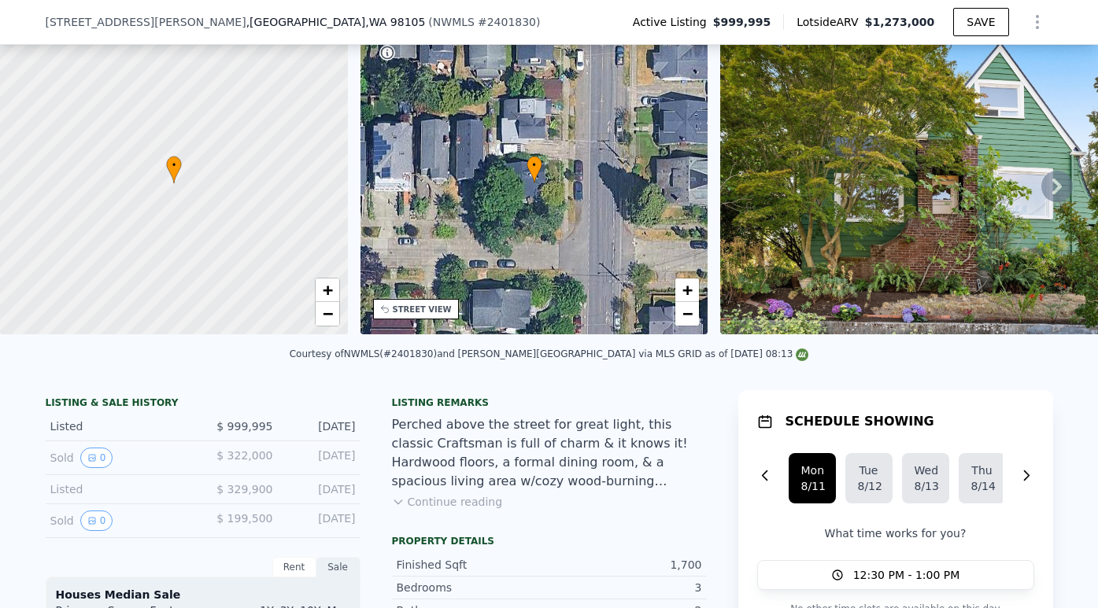
scroll to position [301, 0]
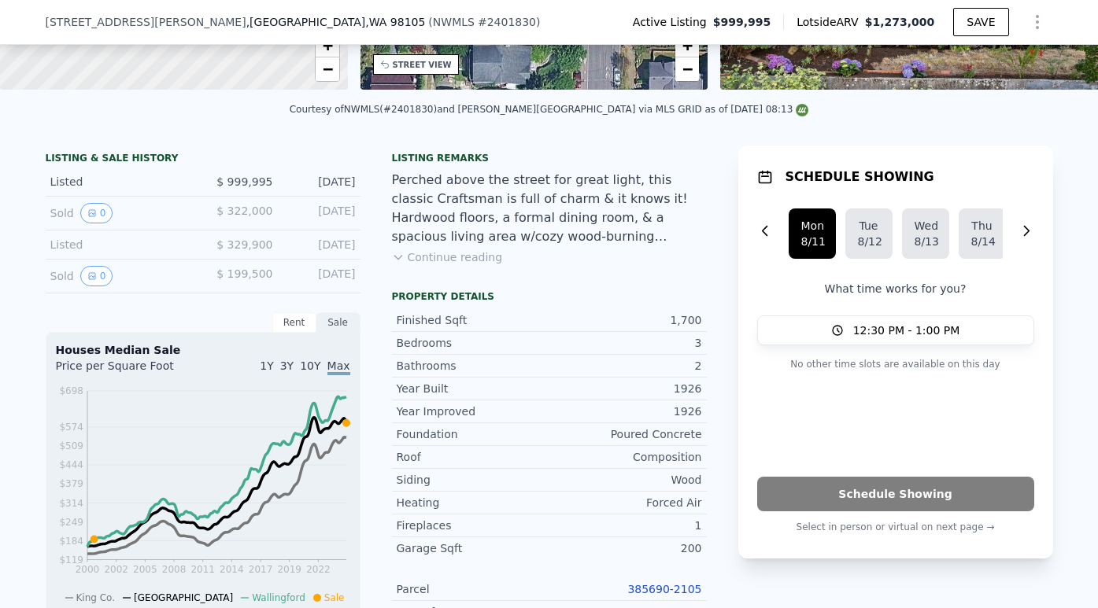
click at [663, 588] on link "385690-2105" at bounding box center [664, 589] width 74 height 13
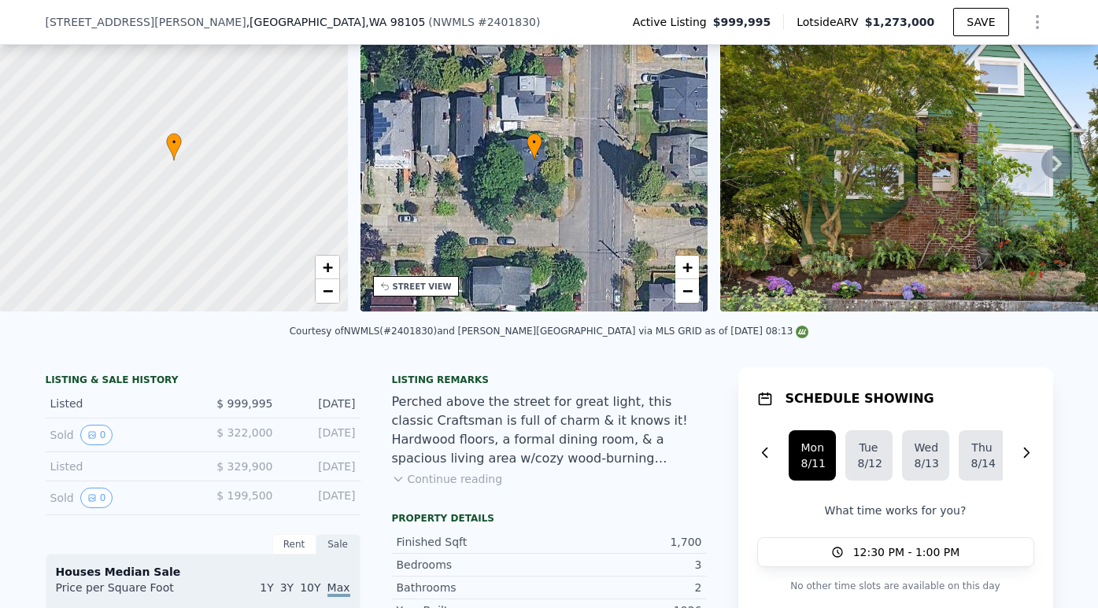
scroll to position [0, 0]
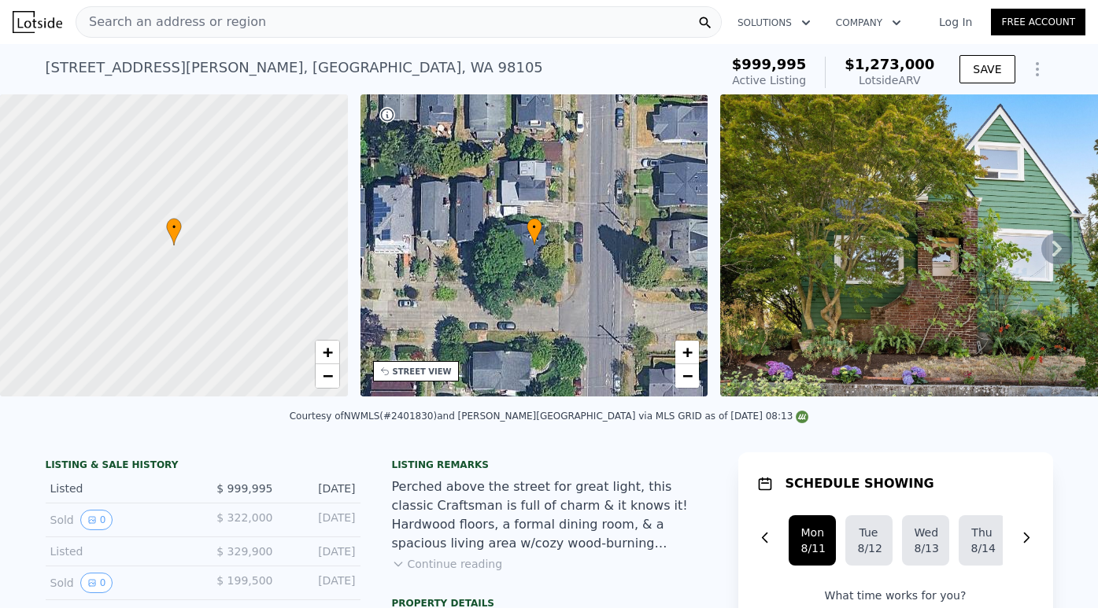
click at [1037, 61] on icon "Show Options" at bounding box center [1037, 69] width 19 height 19
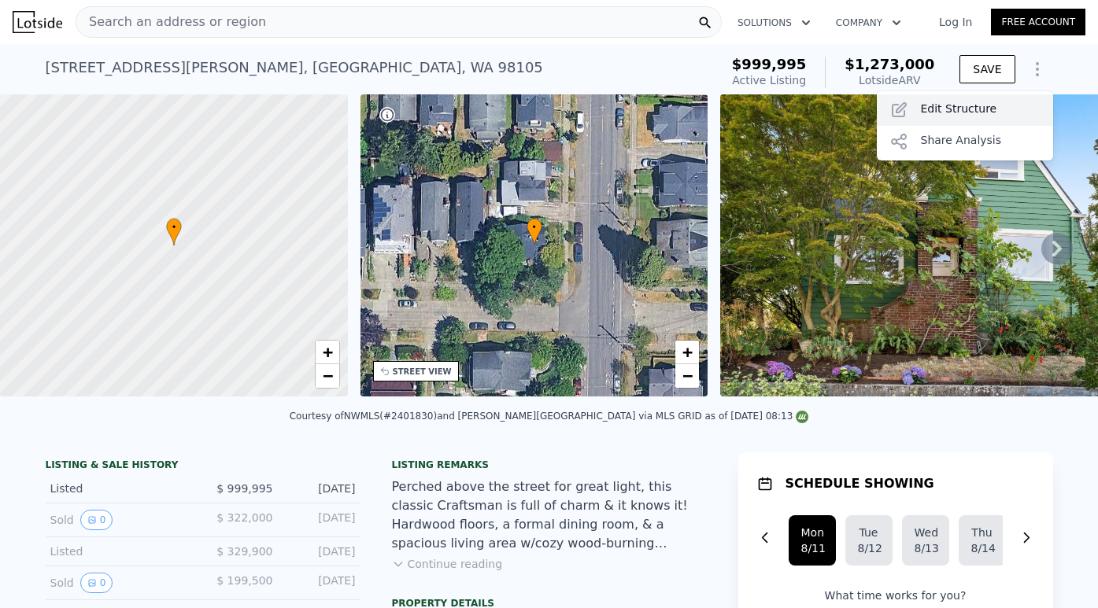
click at [1012, 94] on div "Edit Structure" at bounding box center [964, 109] width 176 height 31
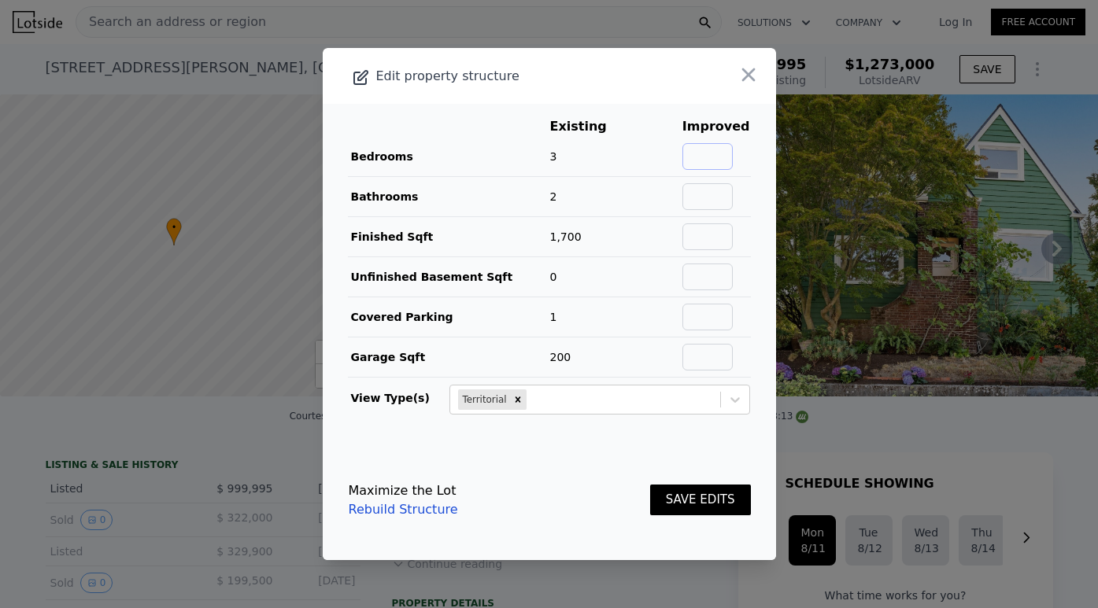
click at [732, 161] on input "text" at bounding box center [707, 156] width 50 height 27
type input "4"
type input "3"
type input "2540"
type input "0"
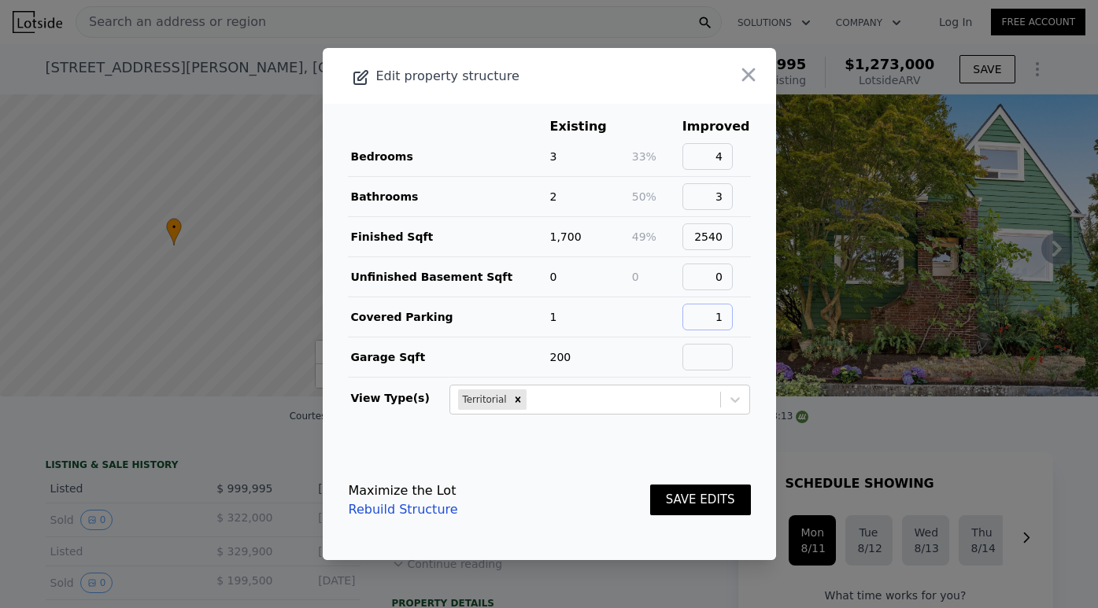
type input "1"
type input "200"
click at [650, 485] on button "SAVE EDITS" at bounding box center [700, 500] width 101 height 31
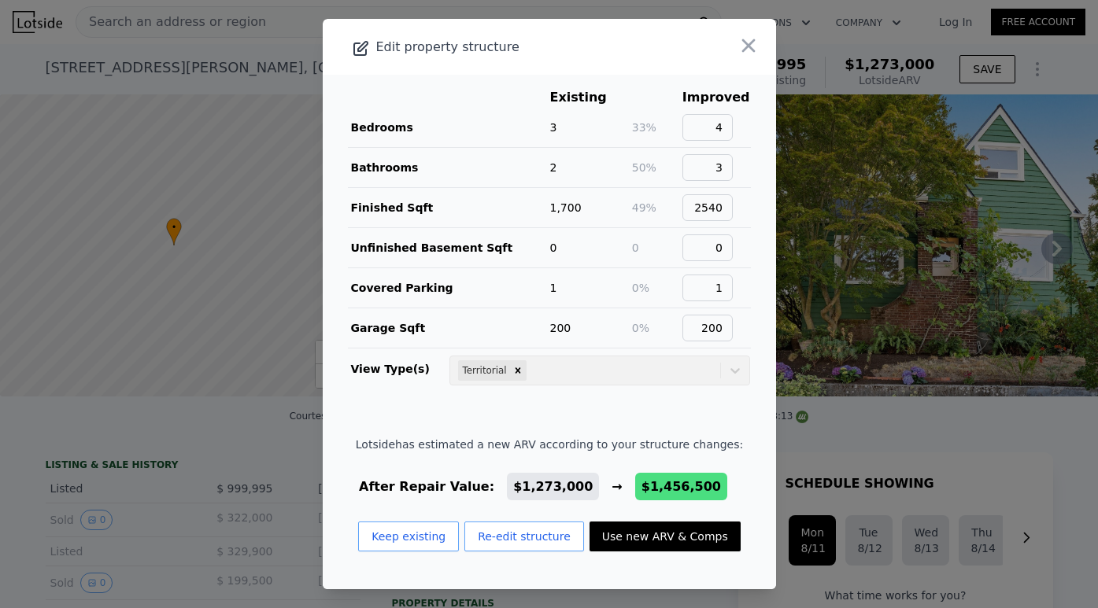
click at [660, 519] on div "Lotside has estimated a new ARV according to your structure changes: After Repa…" at bounding box center [549, 500] width 387 height 127
click at [659, 533] on button "Use new ARV & Comps" at bounding box center [664, 537] width 151 height 30
type input "4"
type input "1.75"
type input "3.5"
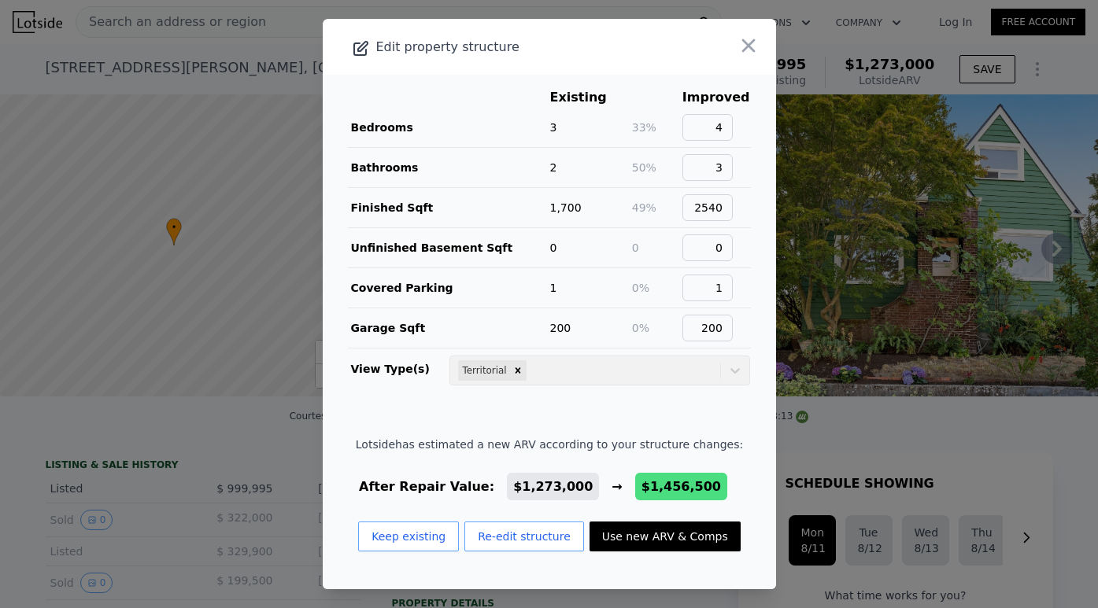
type input "1966"
type input "3040"
type input "2788"
type input "5000"
checkbox input "false"
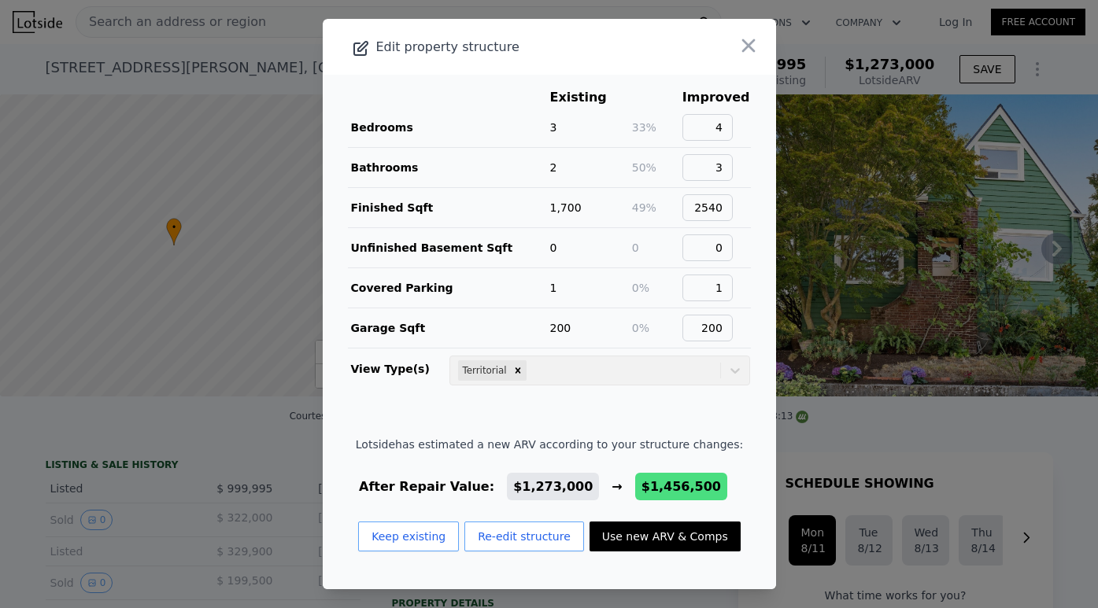
type input "$ 1,456,500"
type input "$ 257,769"
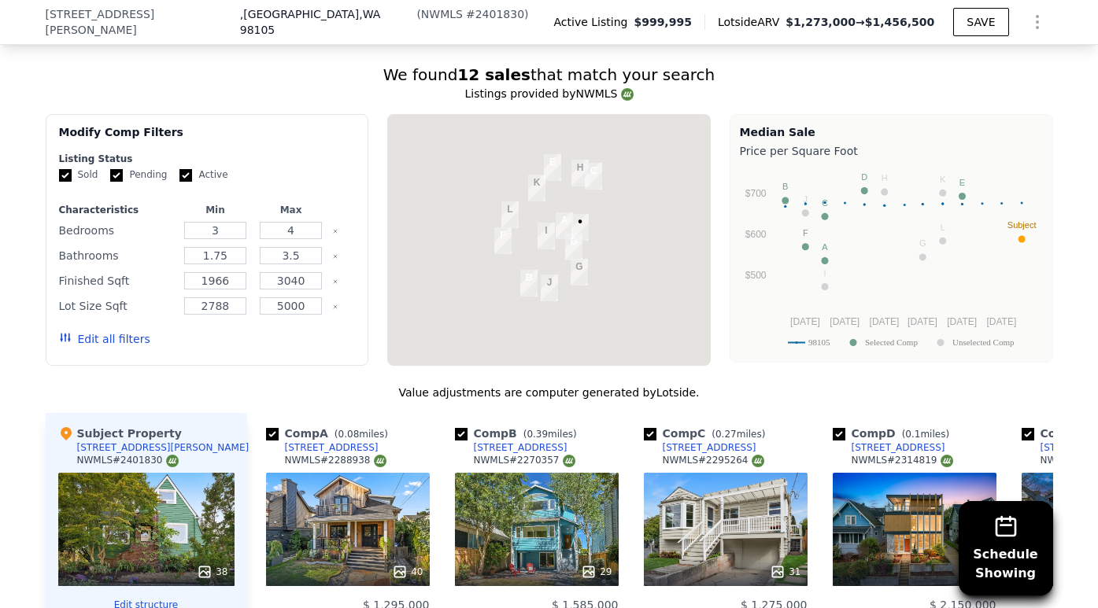
scroll to position [1532, 0]
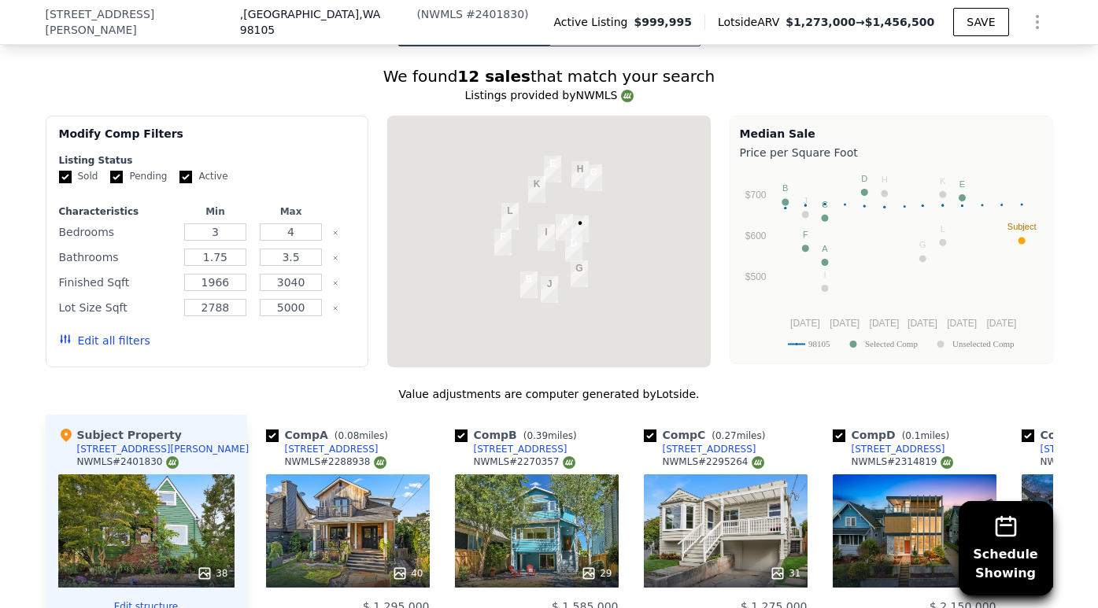
click at [463, 251] on div at bounding box center [548, 242] width 323 height 252
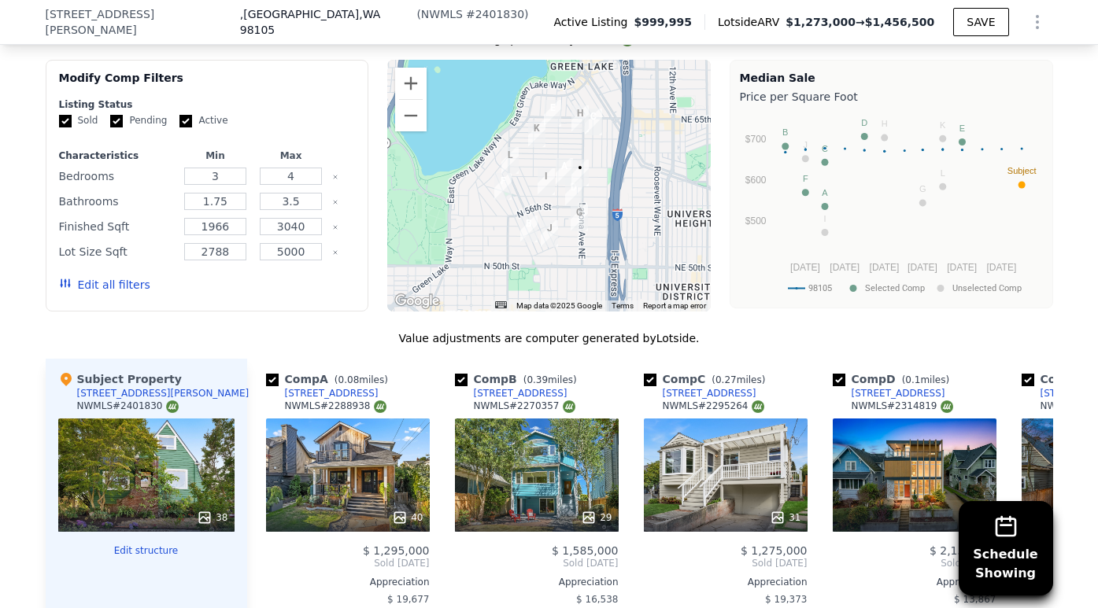
scroll to position [1565, 0]
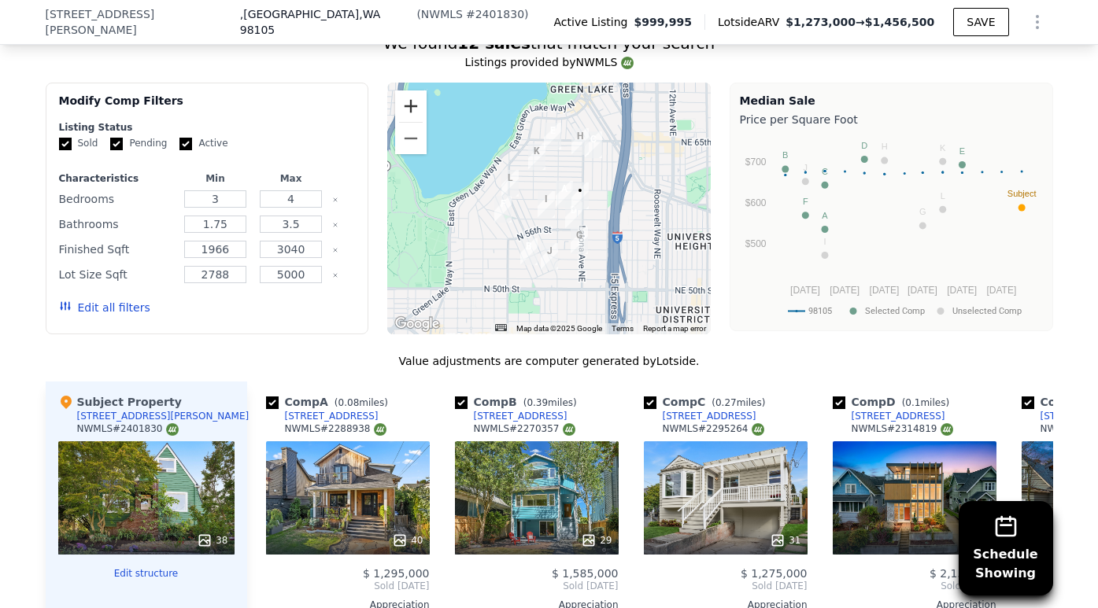
click at [410, 111] on button "Zoom in" at bounding box center [410, 105] width 31 height 31
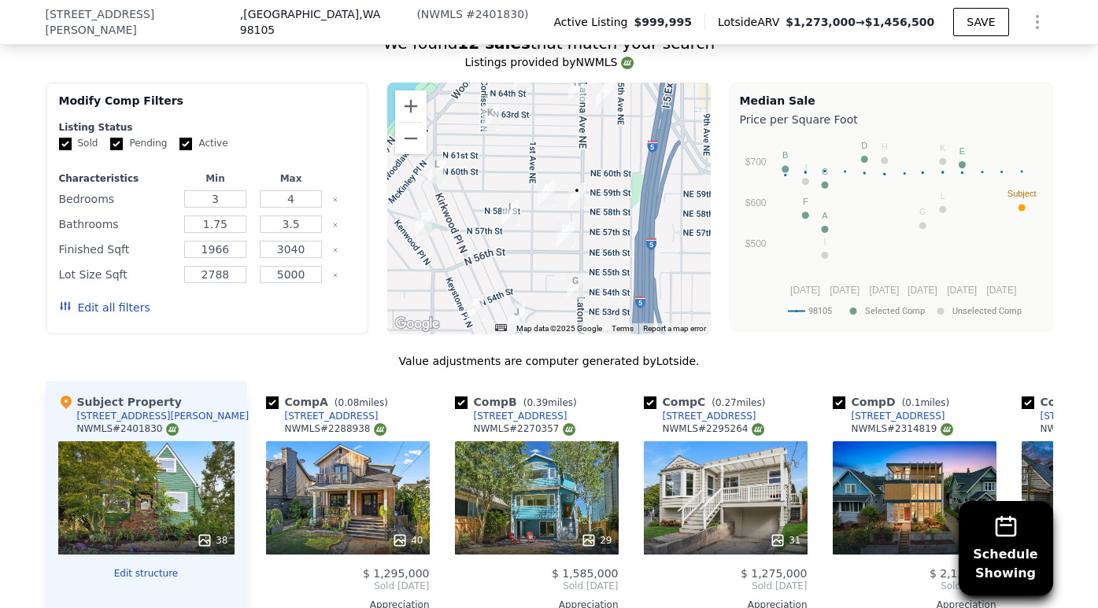
drag, startPoint x: 572, startPoint y: 135, endPoint x: 535, endPoint y: 135, distance: 37.0
click at [535, 135] on div at bounding box center [548, 209] width 323 height 252
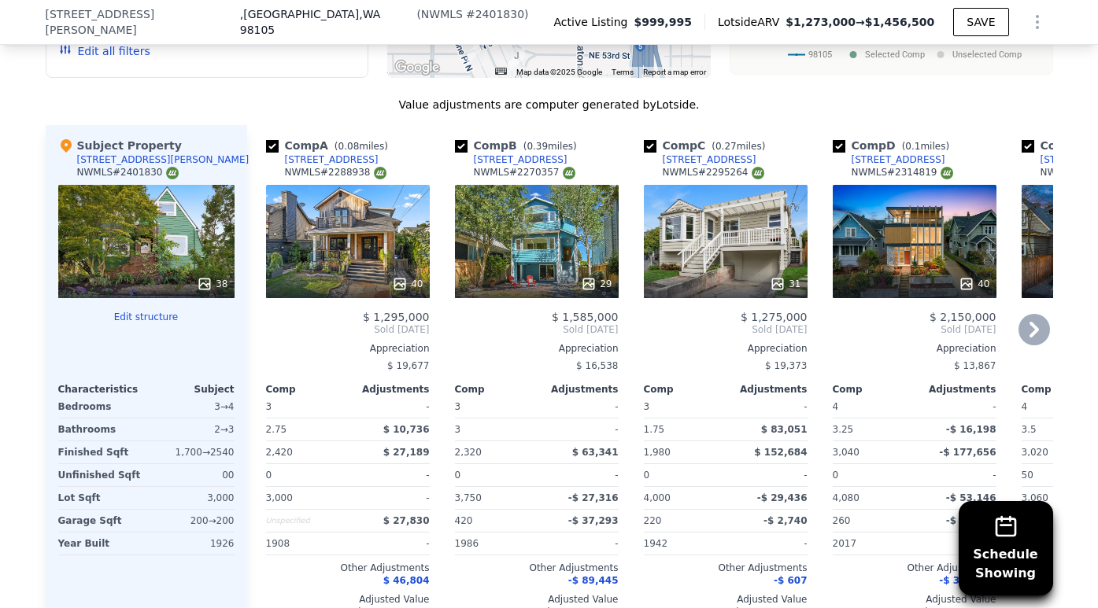
scroll to position [1792, 0]
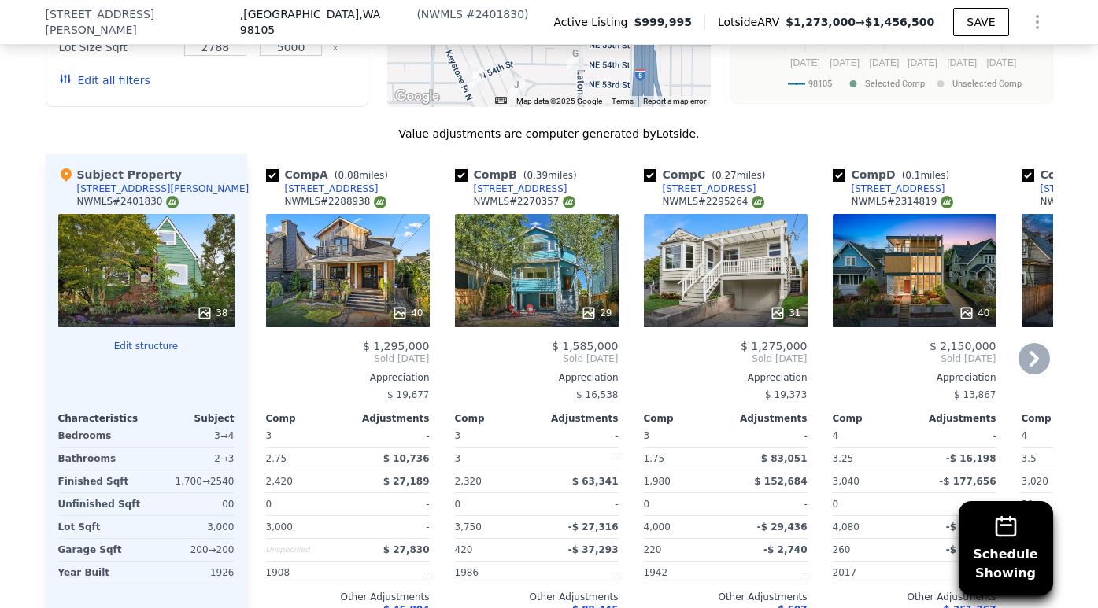
click at [336, 323] on div at bounding box center [348, 313] width 164 height 28
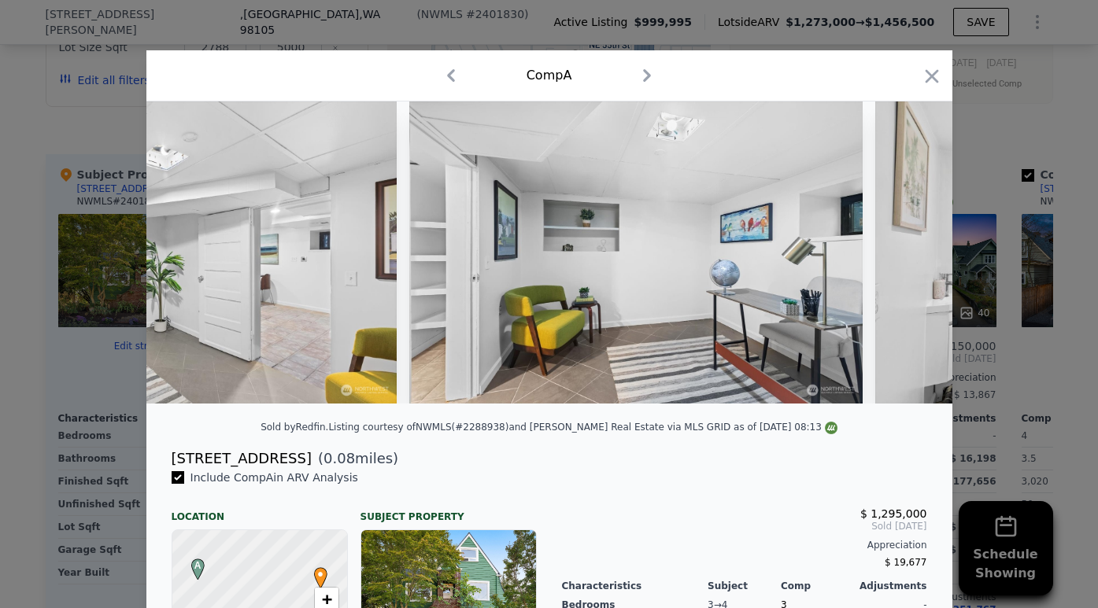
scroll to position [0, 15280]
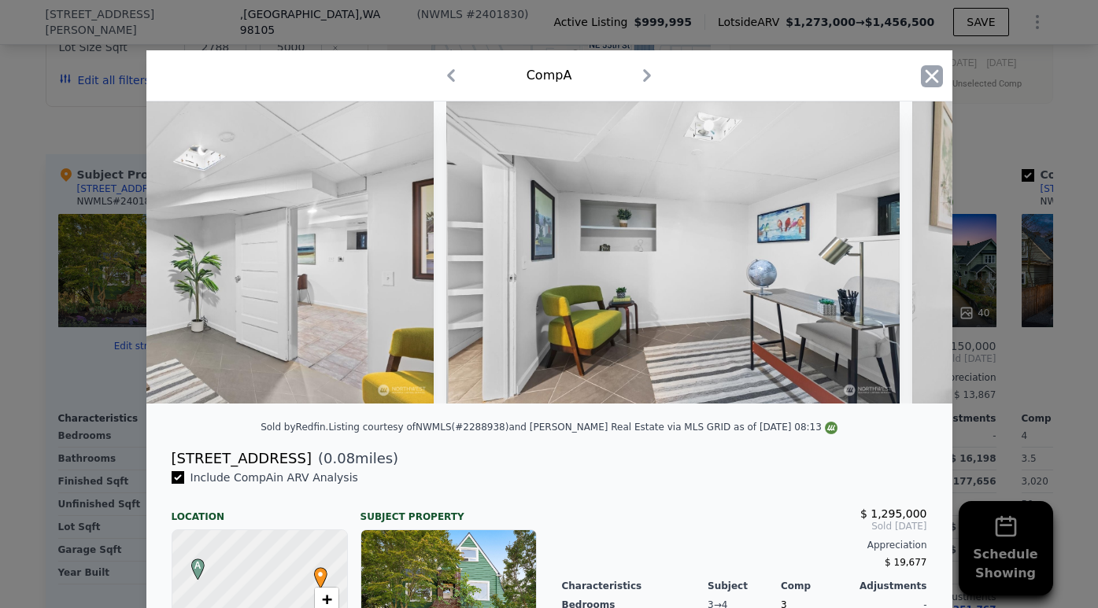
click at [930, 75] on icon "button" at bounding box center [930, 75] width 13 height 13
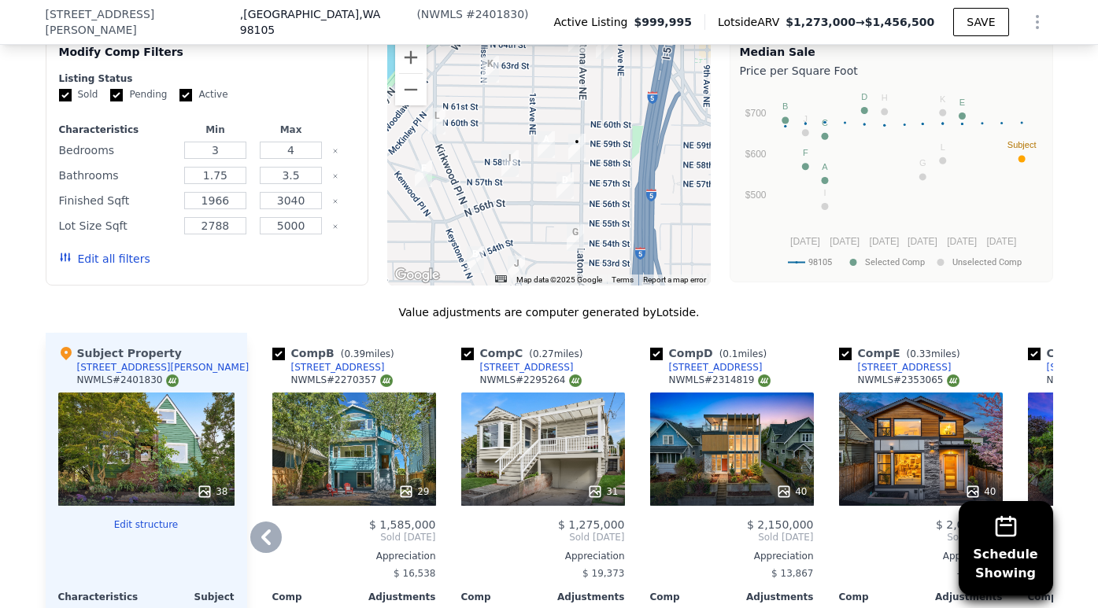
scroll to position [1588, 0]
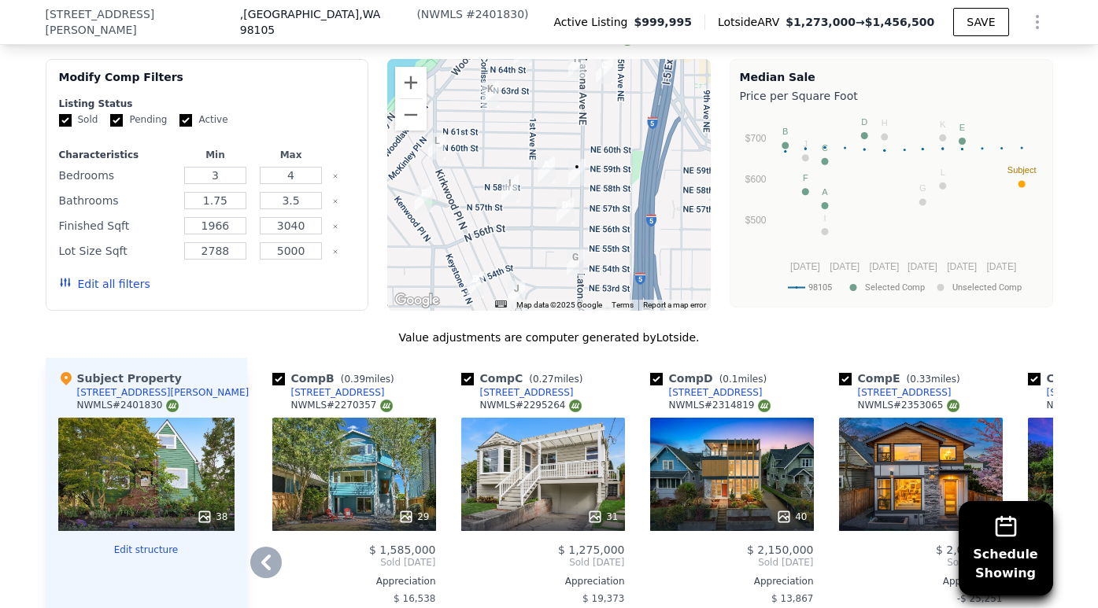
click at [696, 409] on div "NWMLS # 2314819" at bounding box center [719, 405] width 101 height 13
click at [696, 446] on div "40" at bounding box center [732, 474] width 164 height 113
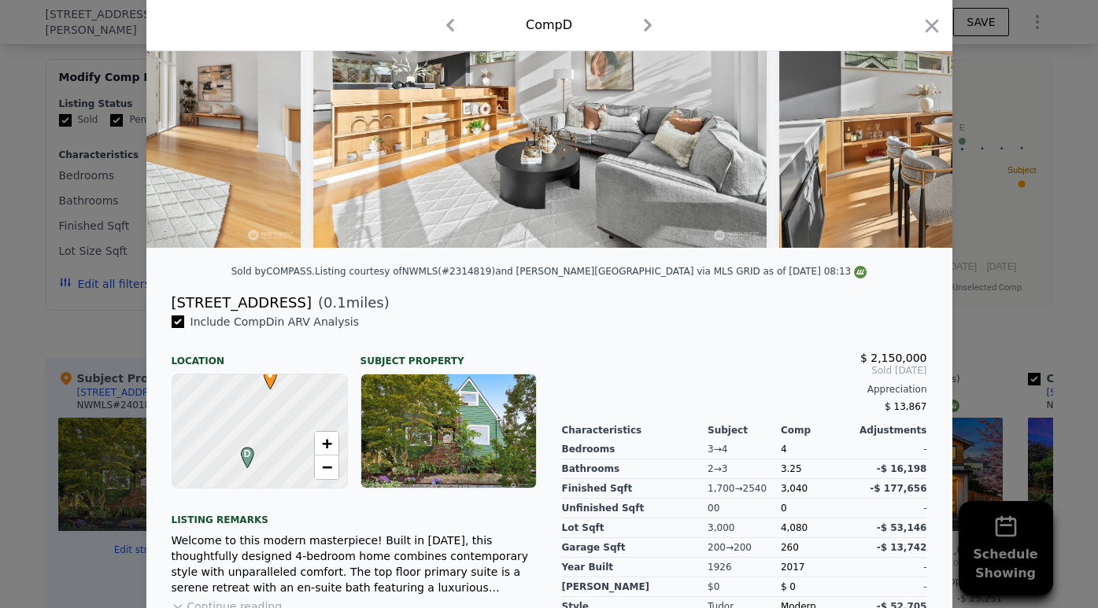
scroll to position [64, 0]
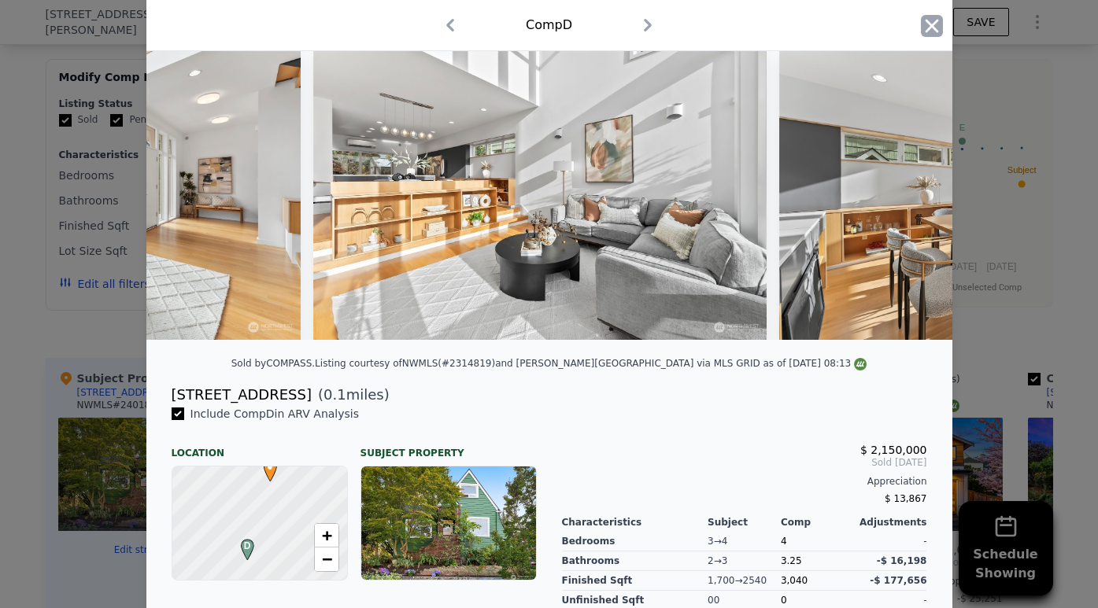
click at [931, 28] on icon "button" at bounding box center [932, 26] width 22 height 22
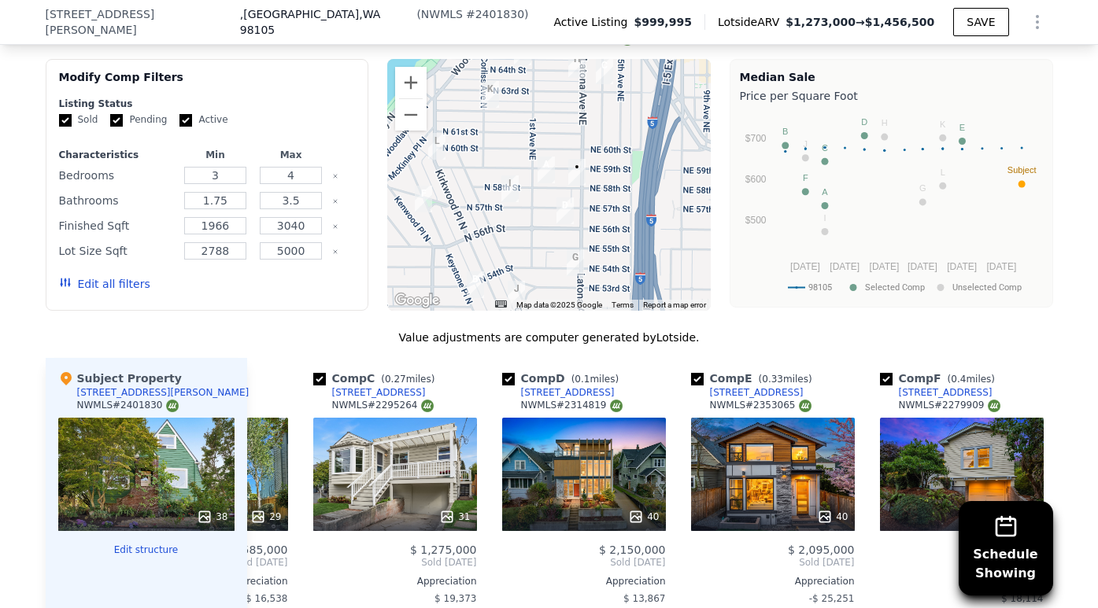
scroll to position [0, 420]
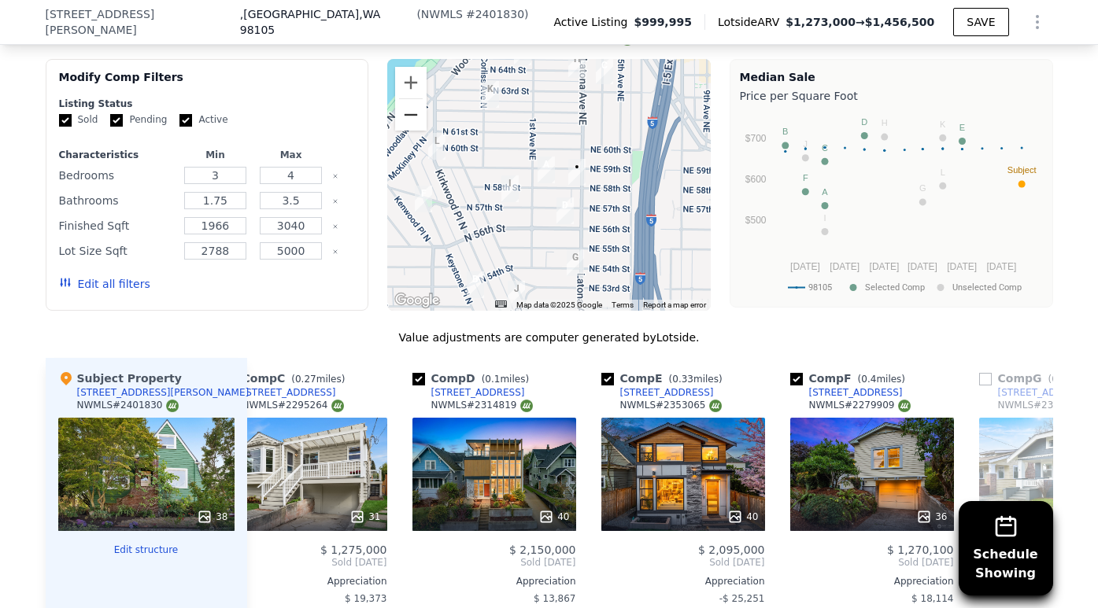
click at [412, 124] on button "Zoom out" at bounding box center [410, 114] width 31 height 31
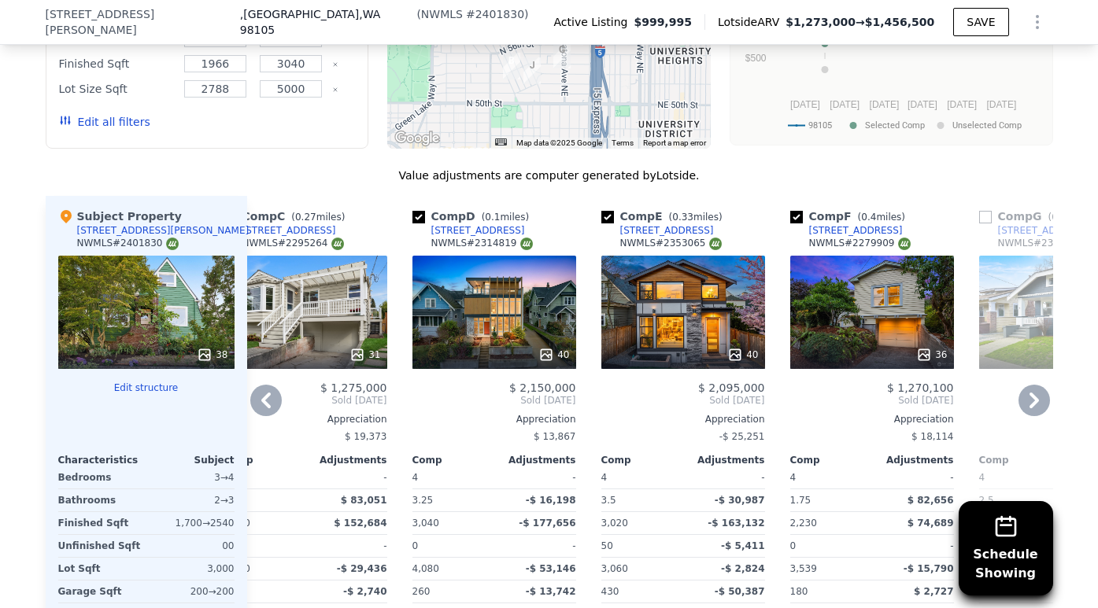
scroll to position [1799, 0]
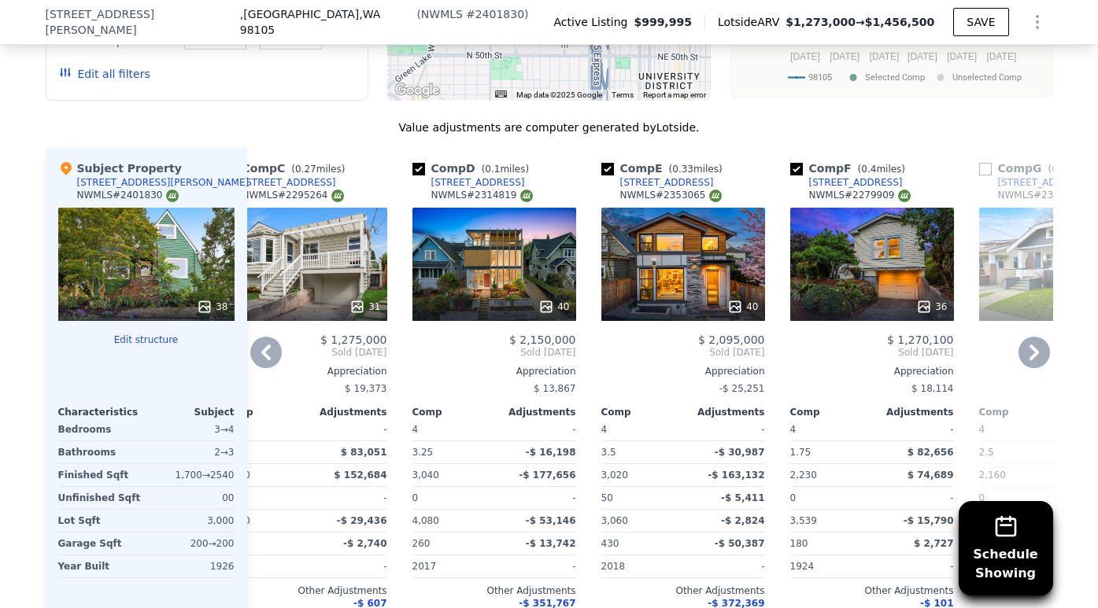
click at [688, 268] on div "40" at bounding box center [683, 264] width 164 height 113
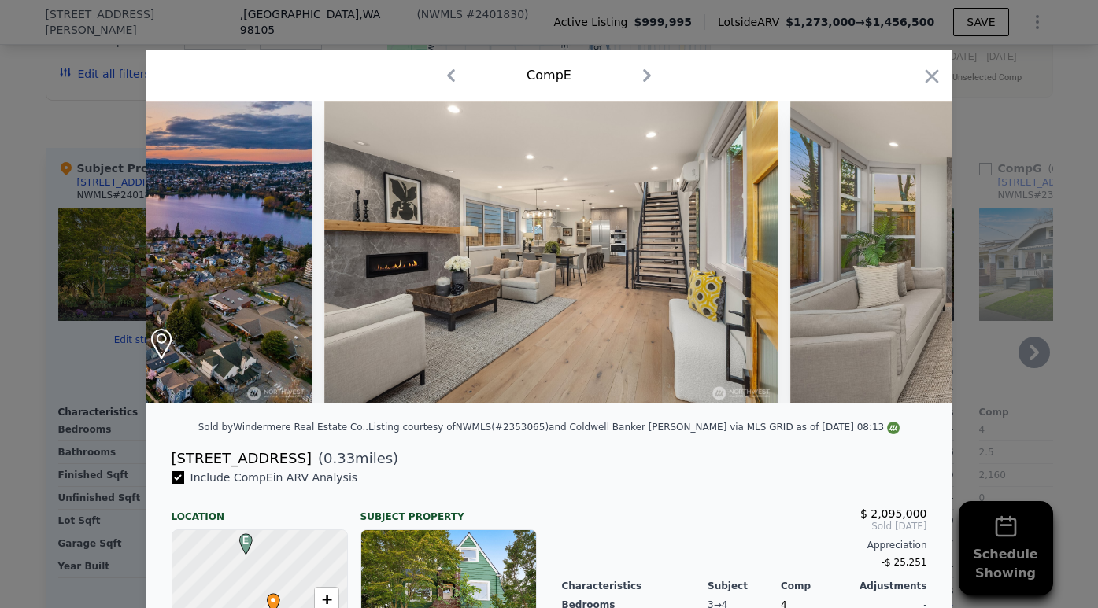
scroll to position [0, 810]
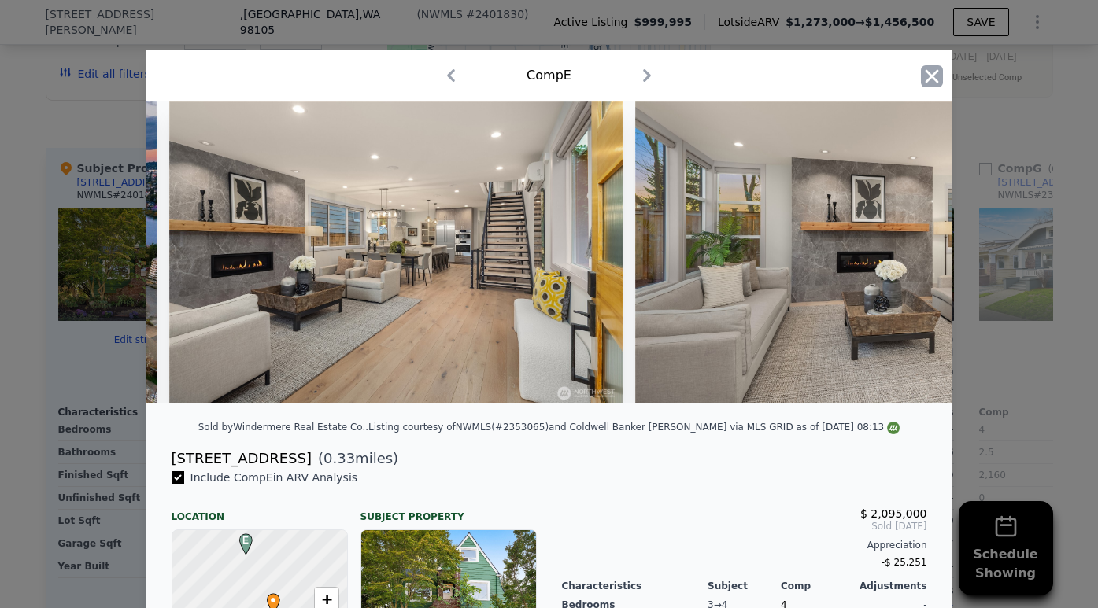
click at [939, 81] on icon "button" at bounding box center [932, 76] width 22 height 22
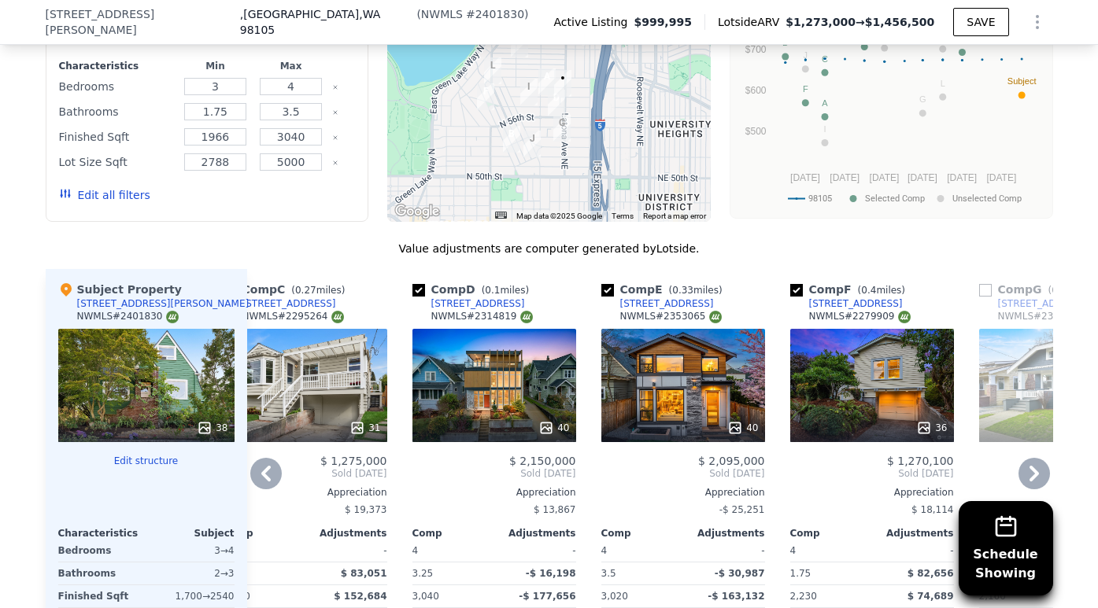
scroll to position [1605, 0]
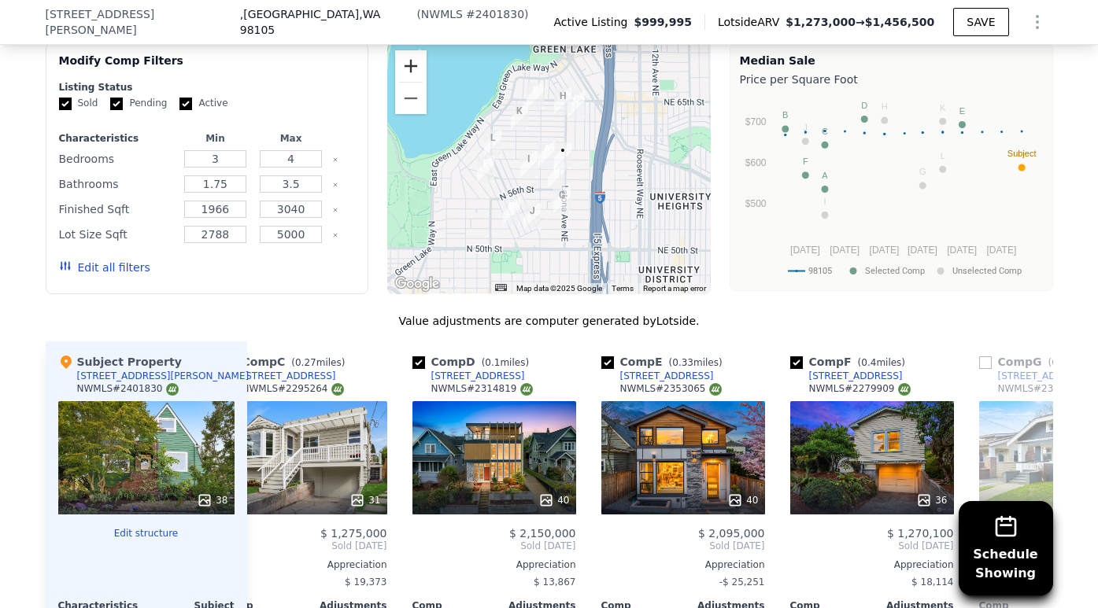
click at [419, 65] on button "Zoom in" at bounding box center [410, 65] width 31 height 31
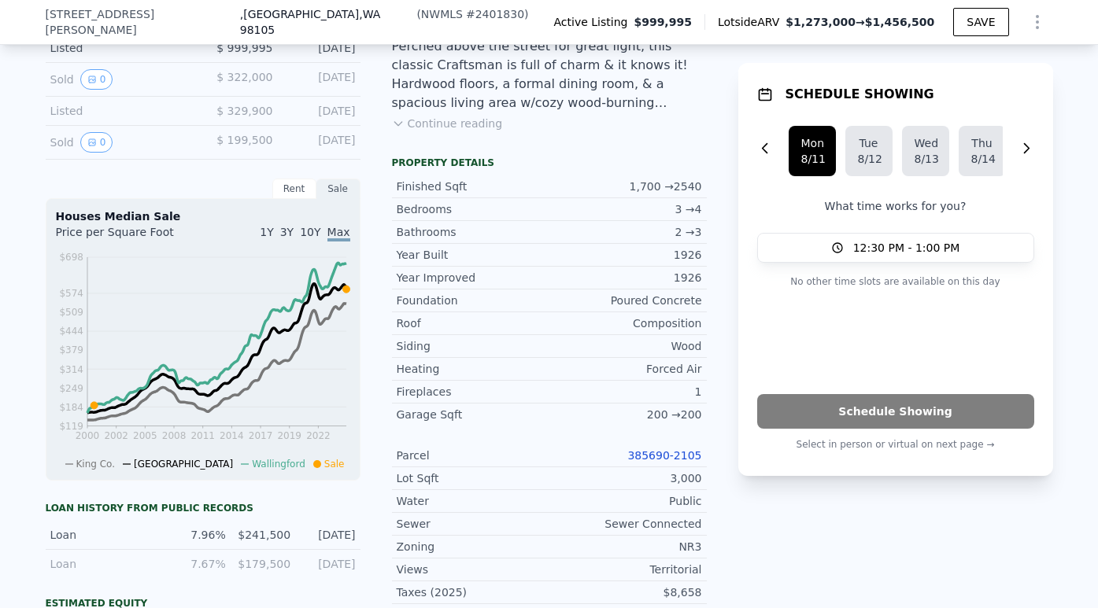
scroll to position [433, 0]
